Goal: Information Seeking & Learning: Learn about a topic

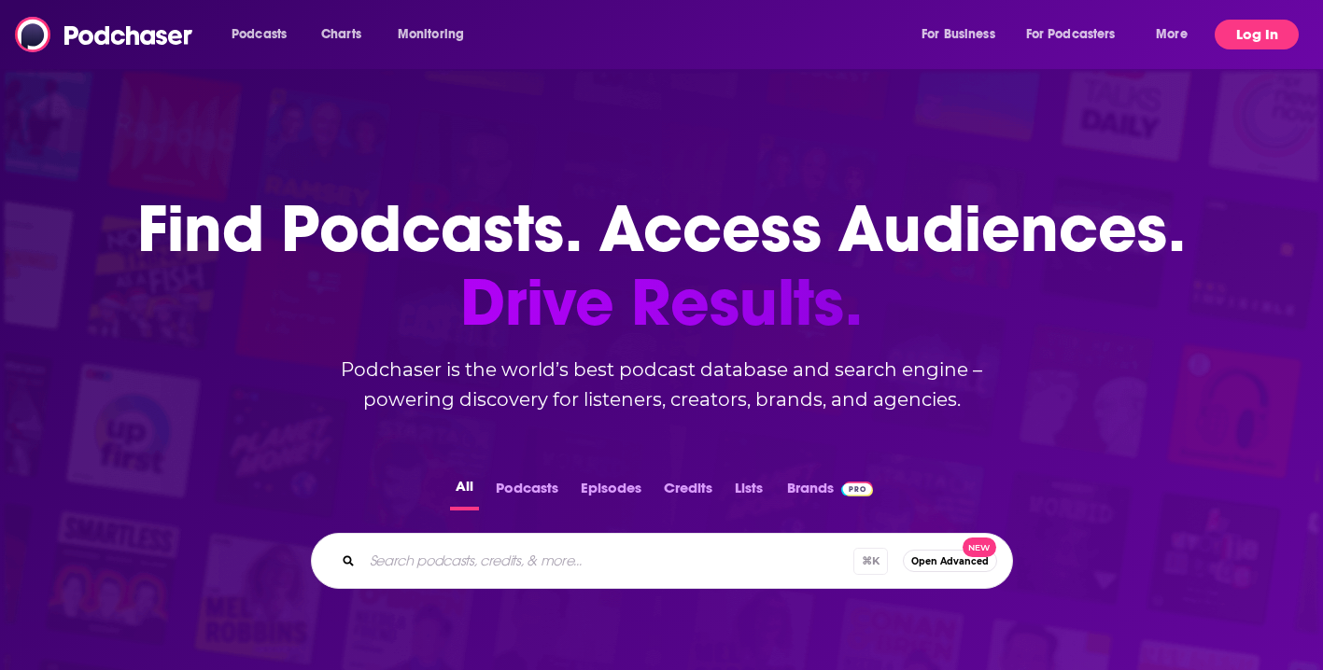
click at [1276, 42] on button "Log In" at bounding box center [1257, 35] width 84 height 30
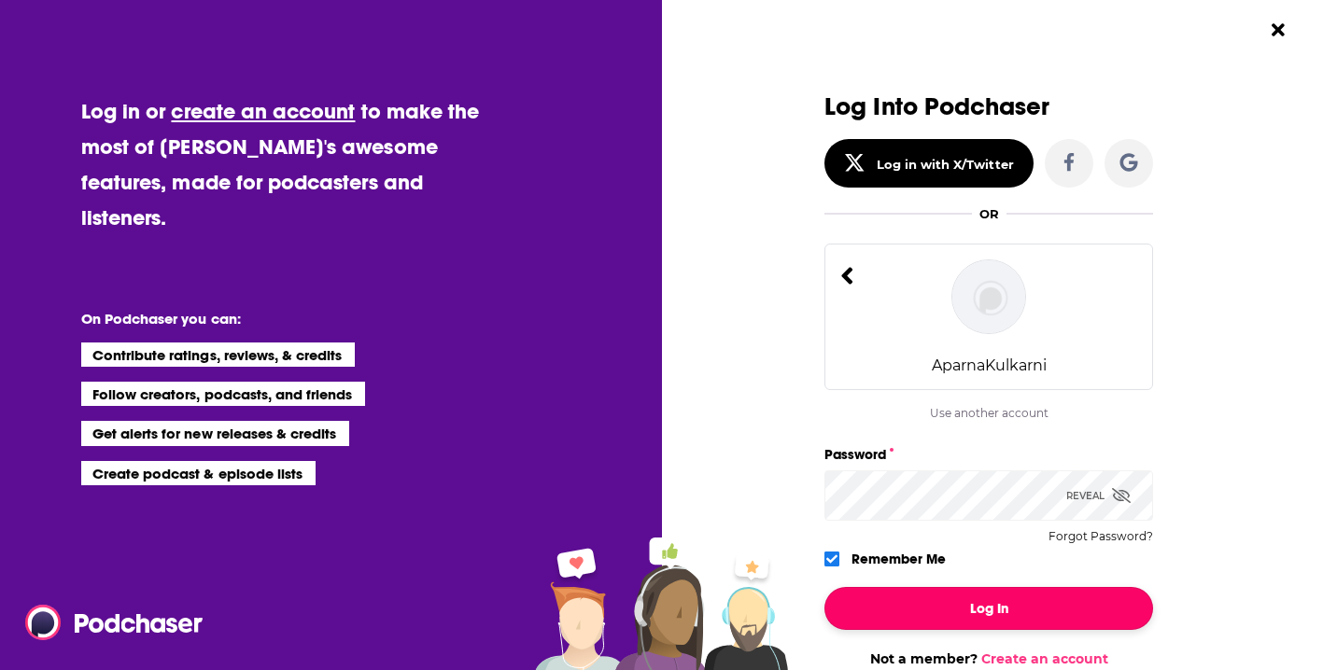
click at [1048, 608] on button "Log In" at bounding box center [989, 608] width 329 height 43
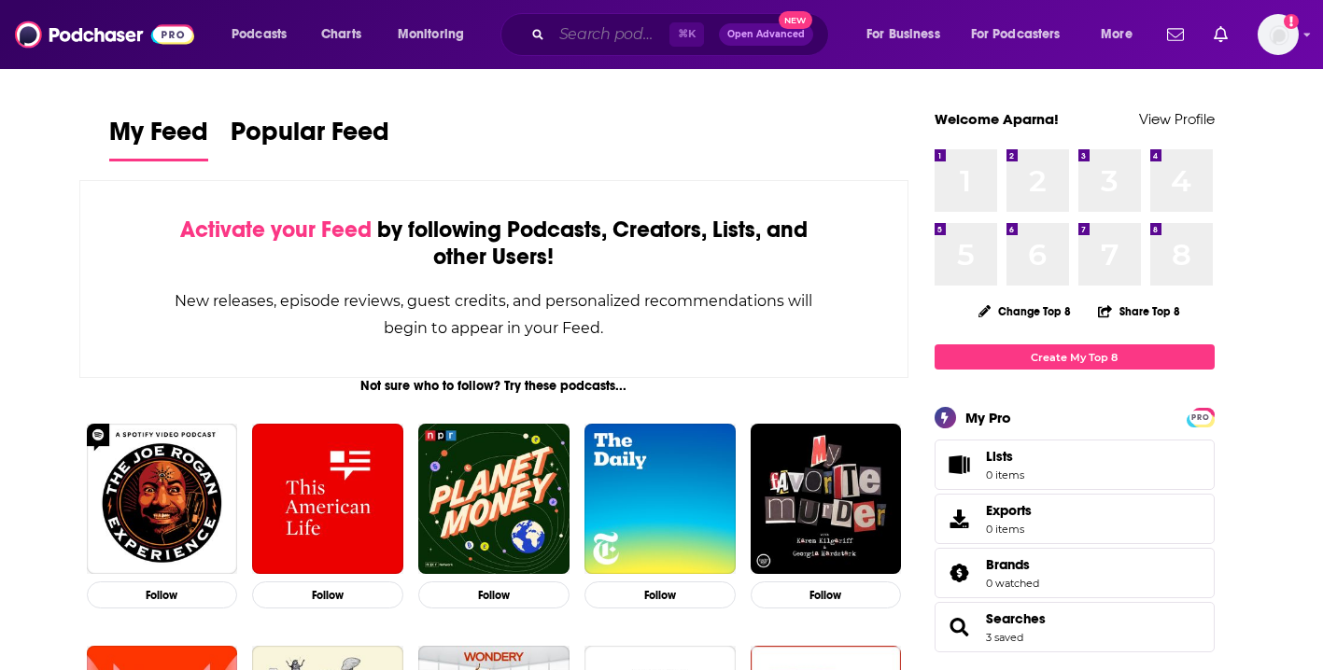
click at [580, 25] on input "Search podcasts, credits, & more..." at bounding box center [611, 35] width 118 height 30
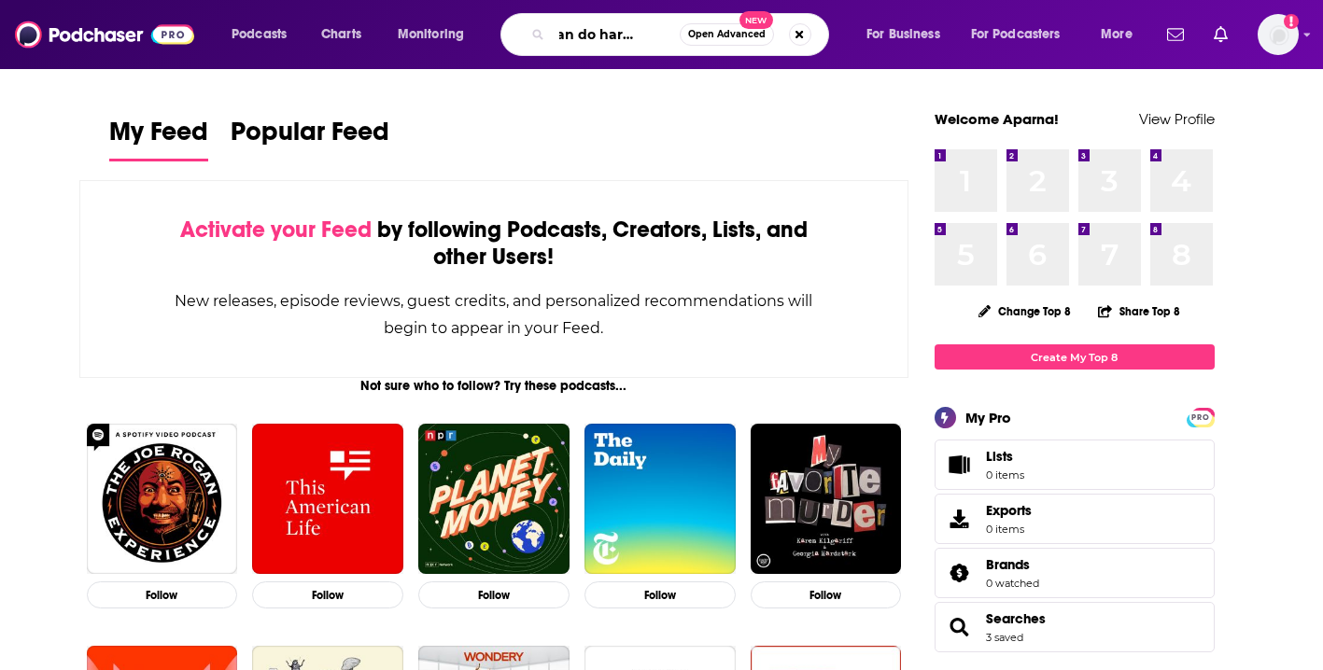
scroll to position [0, 42]
type input "we can do hard things"
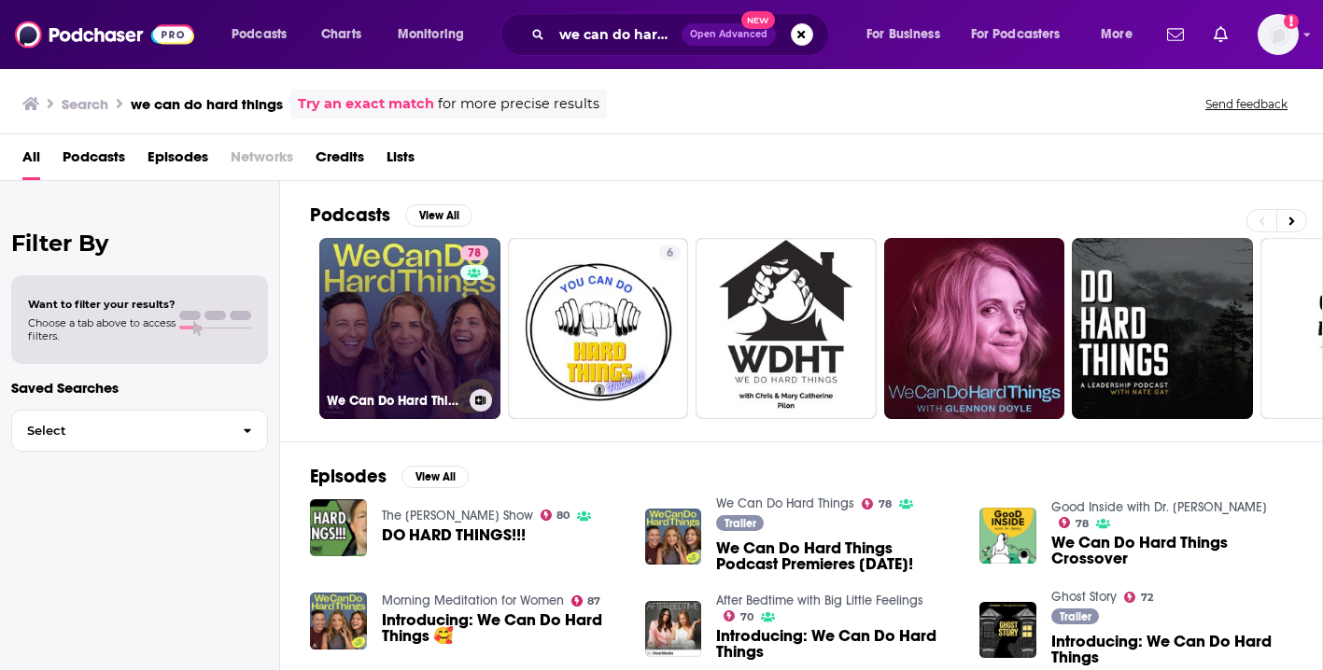
click at [375, 305] on link "78 We Can Do Hard Things" at bounding box center [409, 328] width 181 height 181
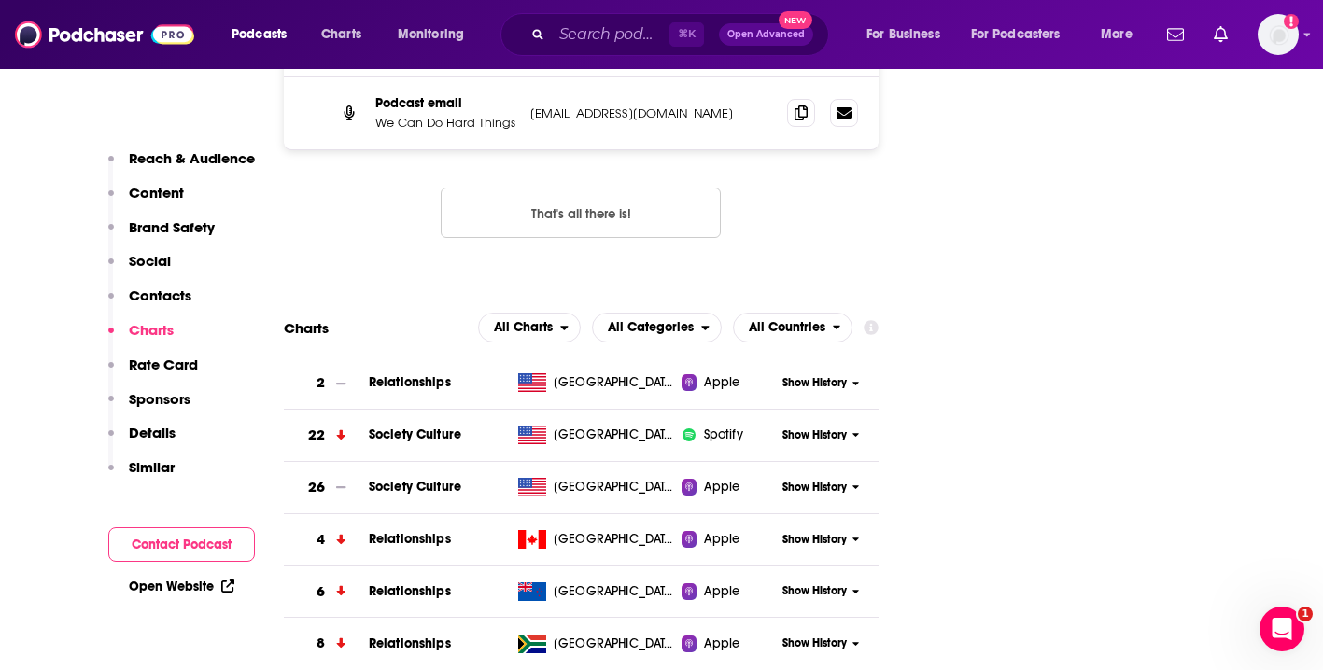
scroll to position [1796, 0]
